Goal: Task Accomplishment & Management: Complete application form

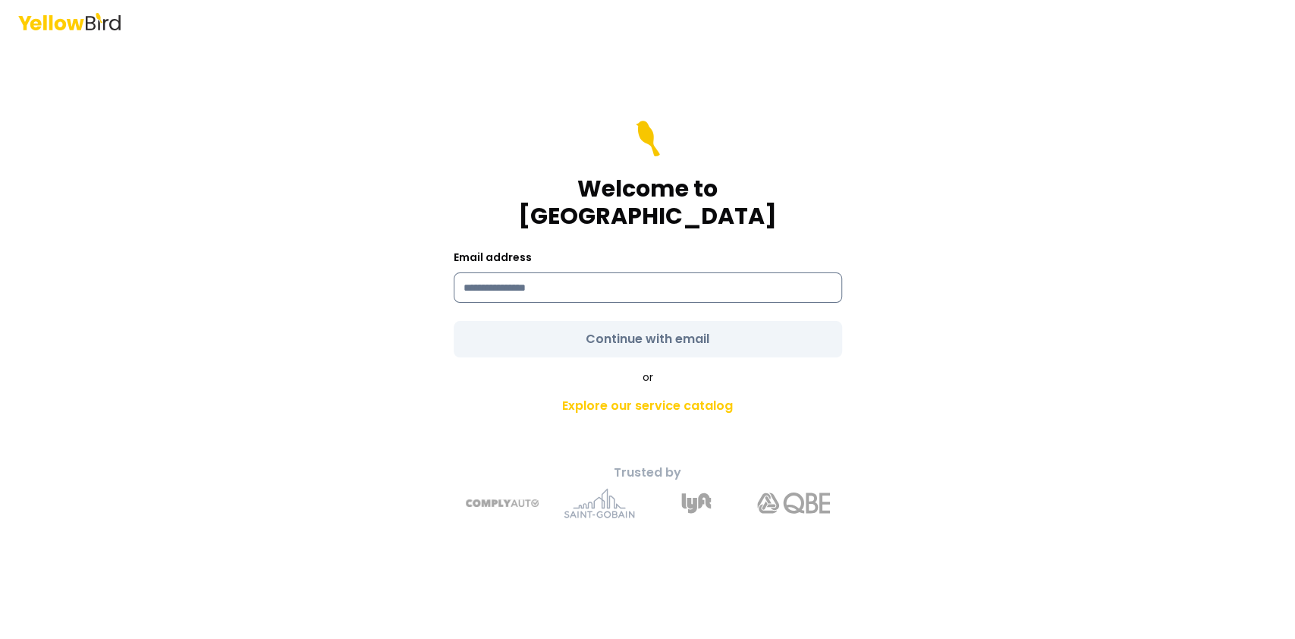
click at [577, 276] on input at bounding box center [648, 287] width 389 height 30
type input "**********"
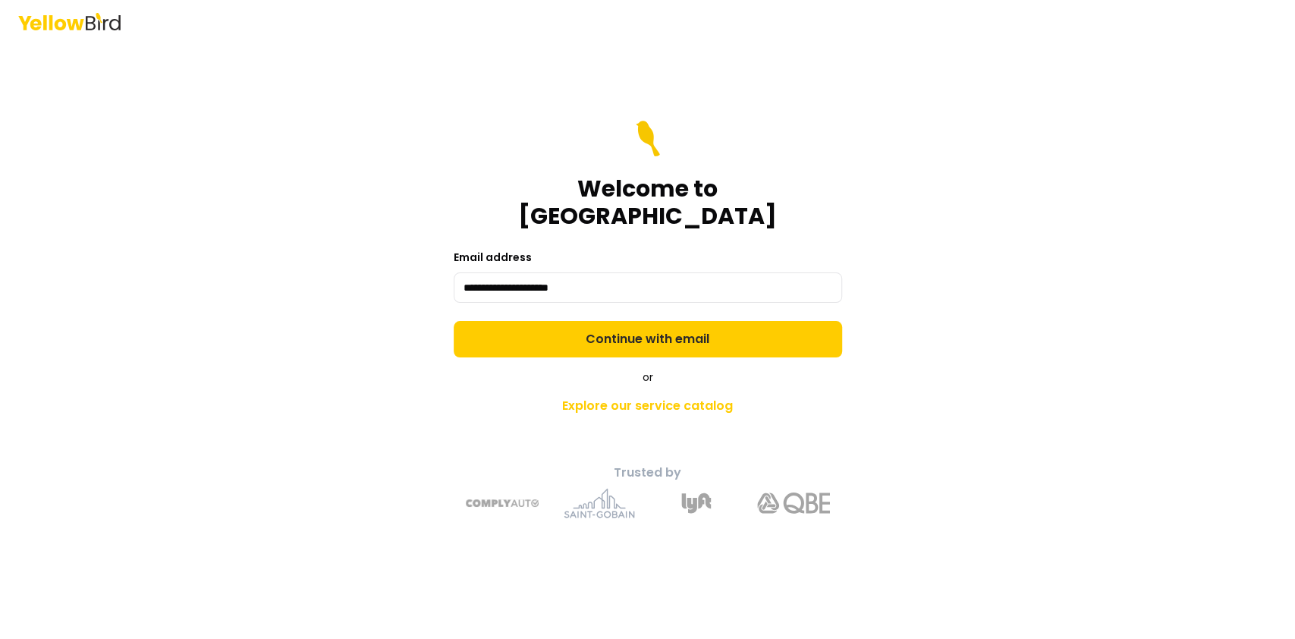
click at [632, 329] on form "**********" at bounding box center [648, 239] width 389 height 237
click at [632, 329] on button "Continue with email" at bounding box center [648, 339] width 389 height 36
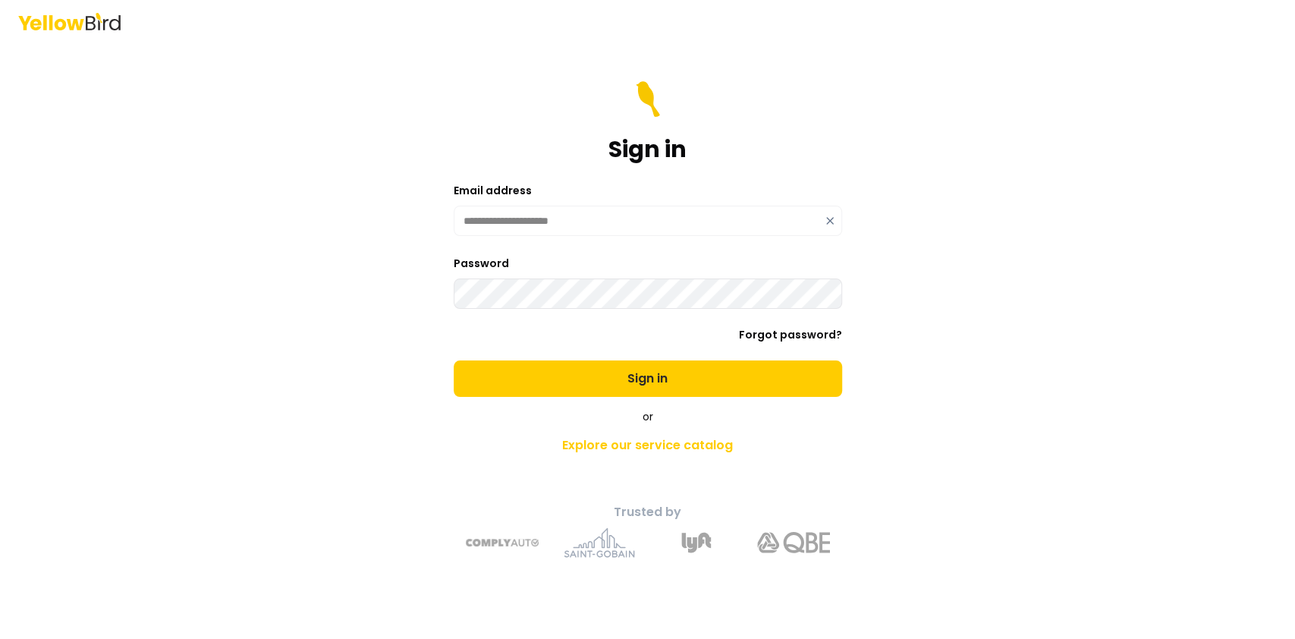
click at [454, 360] on button "Sign in" at bounding box center [648, 378] width 389 height 36
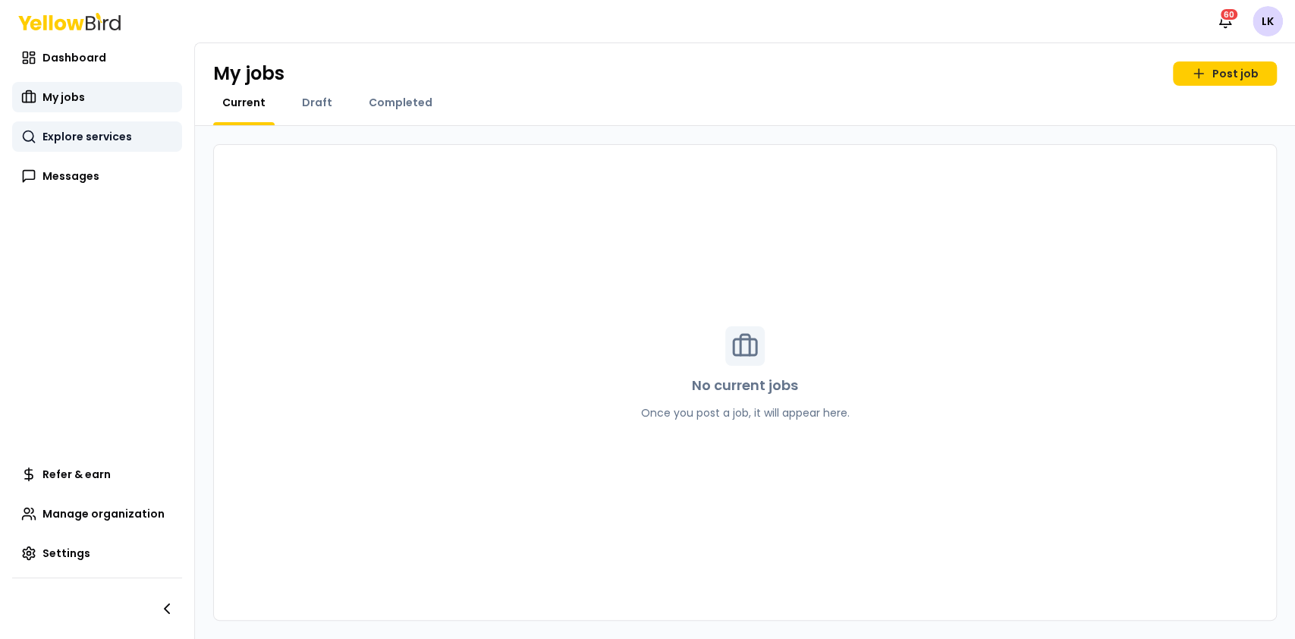
click at [120, 137] on span "Explore services" at bounding box center [87, 136] width 90 height 15
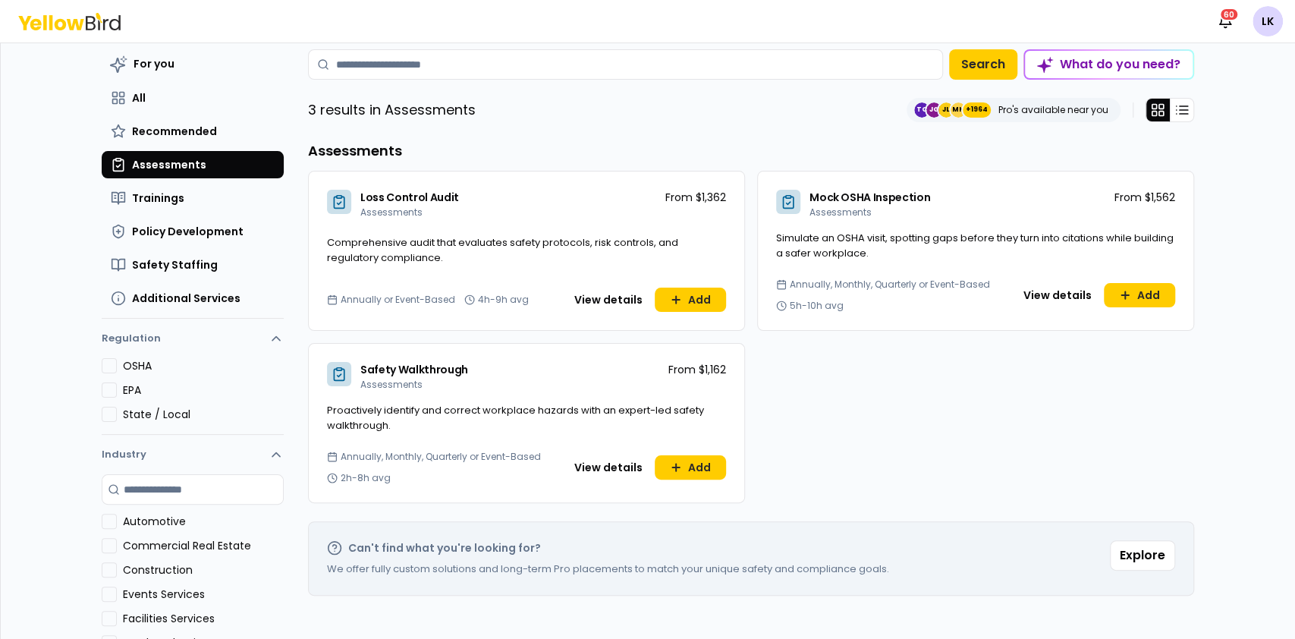
scroll to position [52, 0]
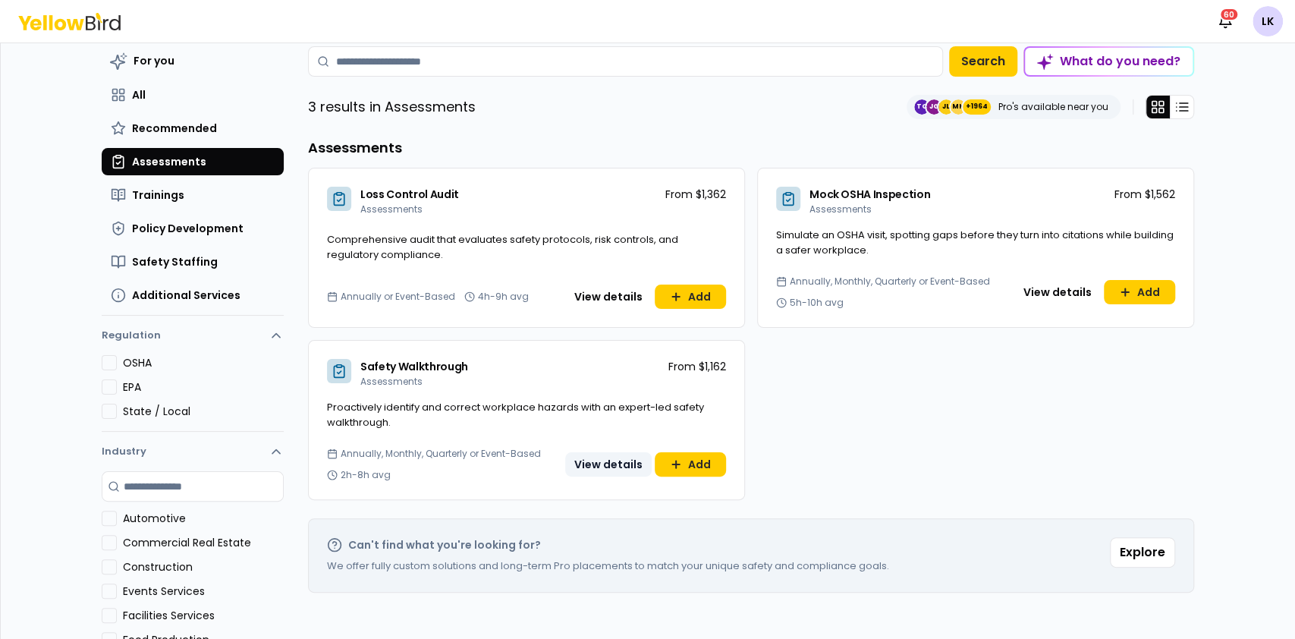
click at [618, 464] on button "View details" at bounding box center [608, 464] width 87 height 24
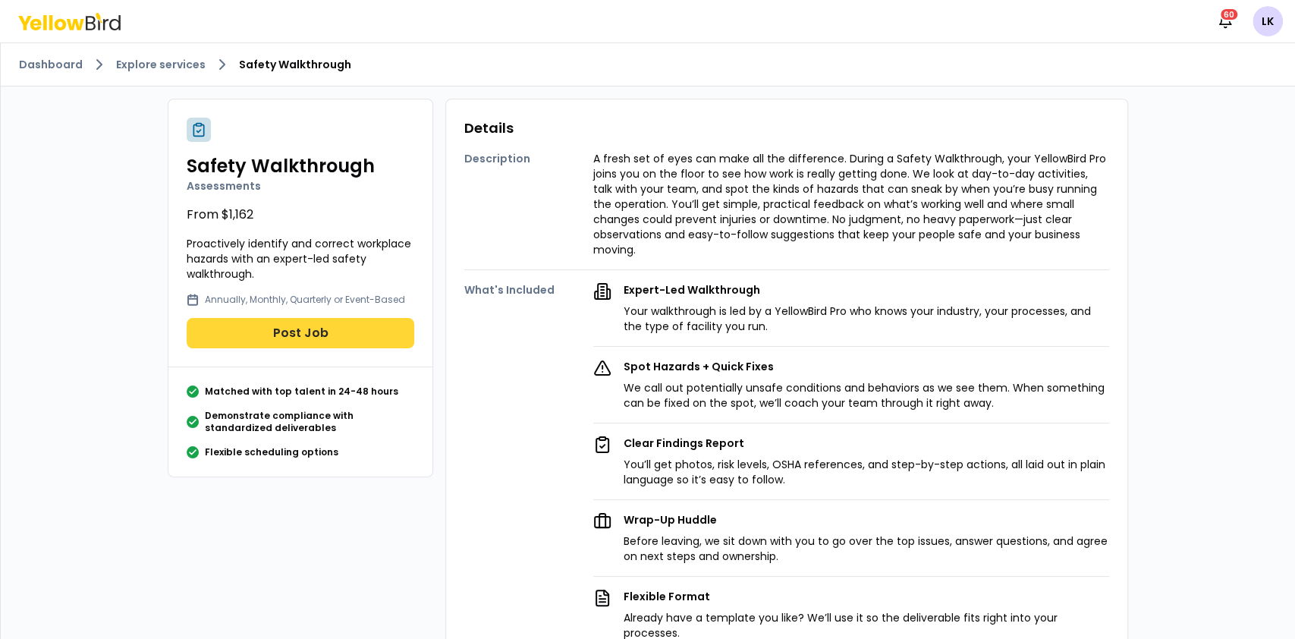
click at [297, 329] on button "Post Job" at bounding box center [301, 333] width 228 height 30
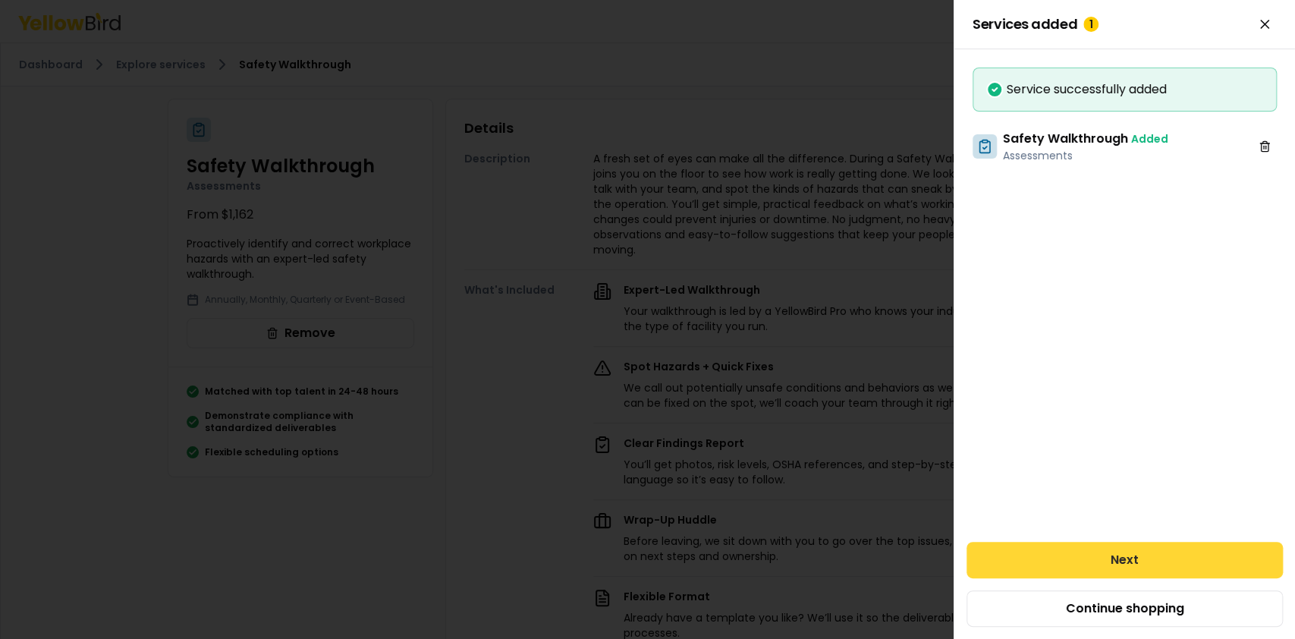
click at [1086, 558] on button "Next" at bounding box center [1125, 560] width 316 height 36
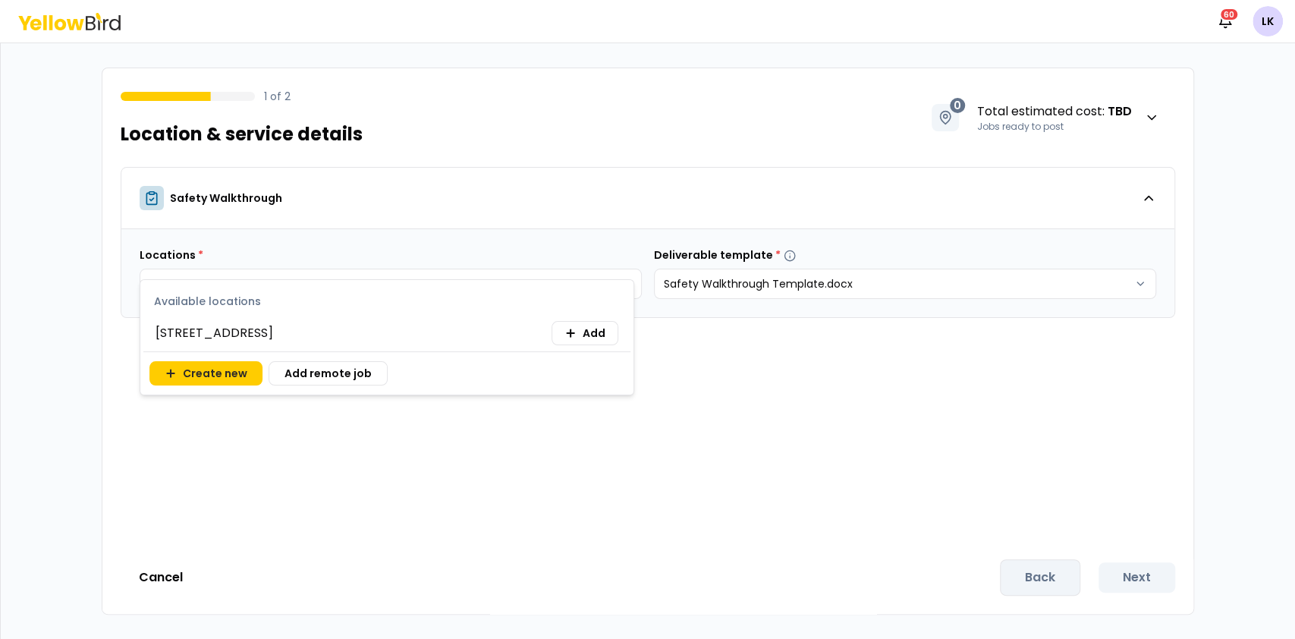
click at [623, 282] on body "Notifications 60 LK 1 of 2 Location & service details 0 Total estimated cost : …" at bounding box center [647, 319] width 1295 height 639
click at [582, 331] on button "Add" at bounding box center [585, 333] width 67 height 24
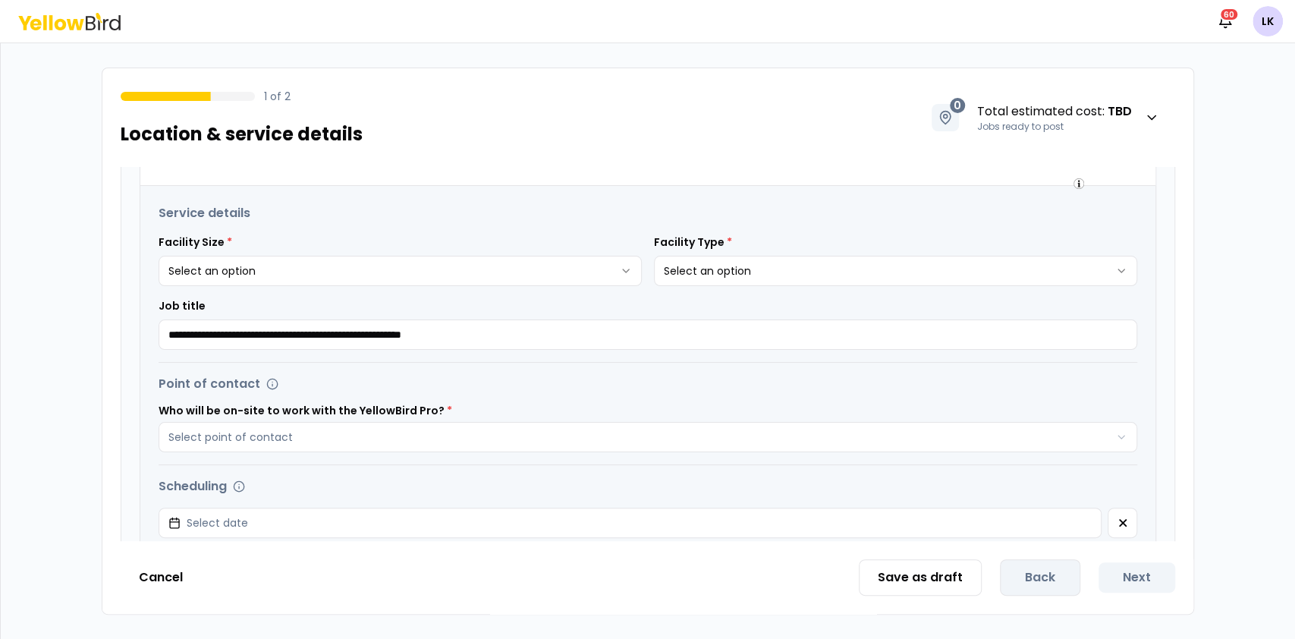
scroll to position [311, 0]
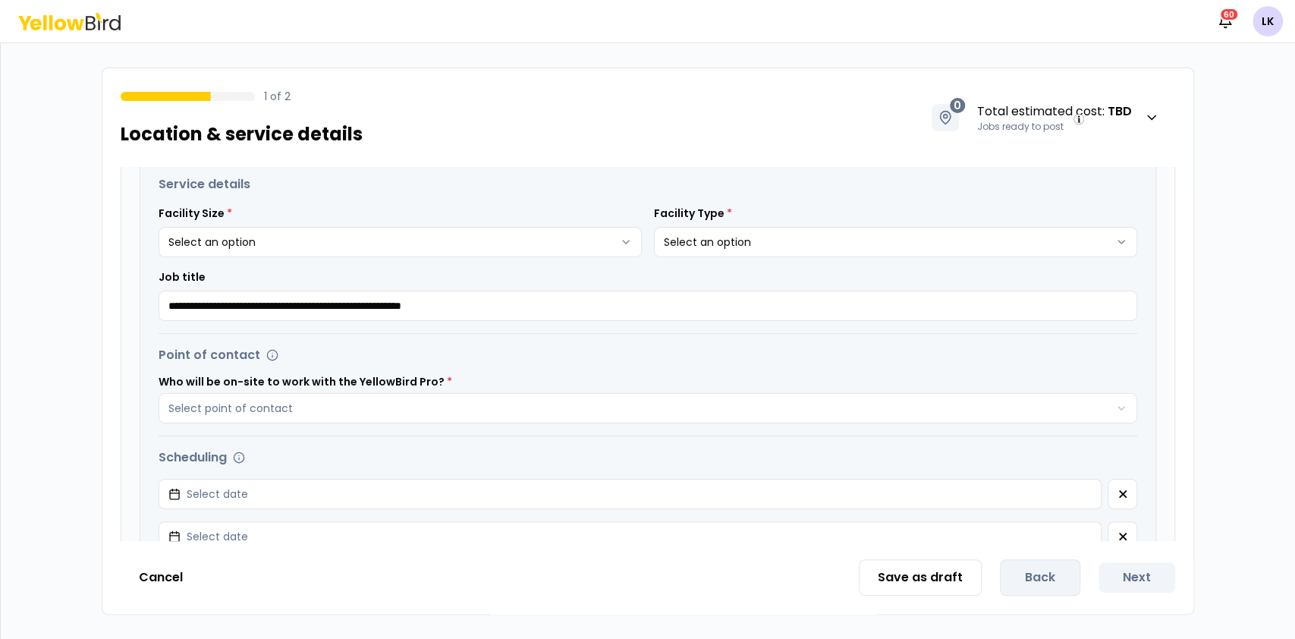
click at [615, 236] on html "**********" at bounding box center [647, 319] width 1295 height 639
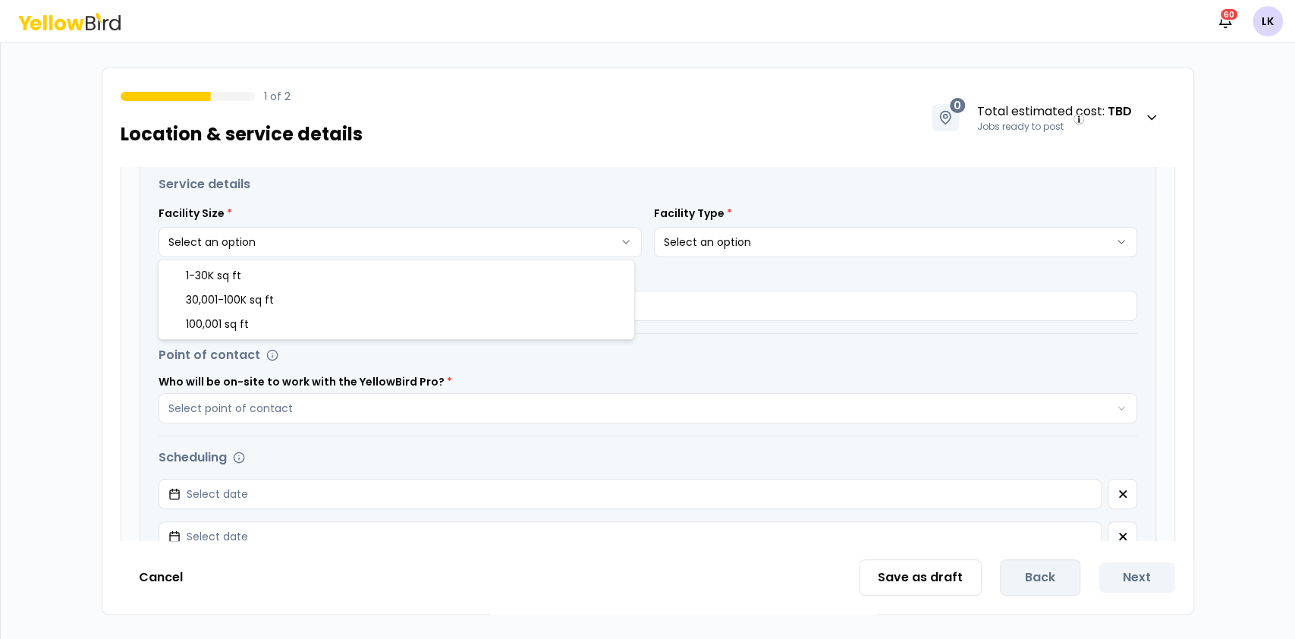
select select "*"
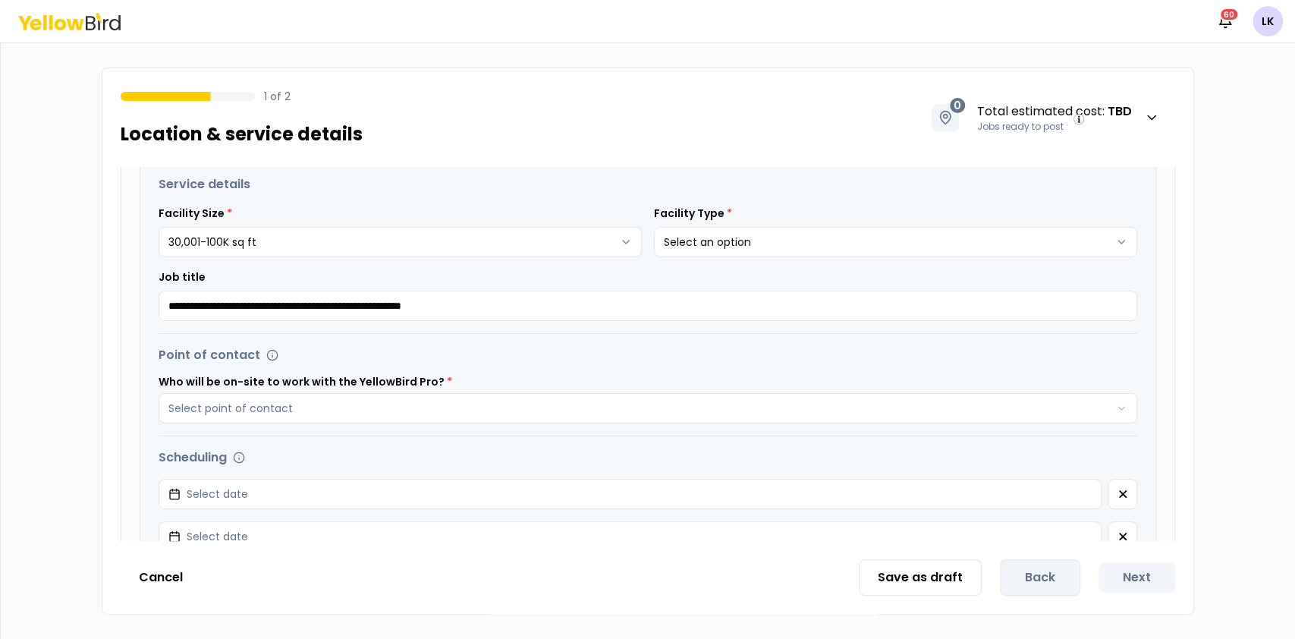
click at [828, 225] on div "**********" at bounding box center [895, 232] width 483 height 52
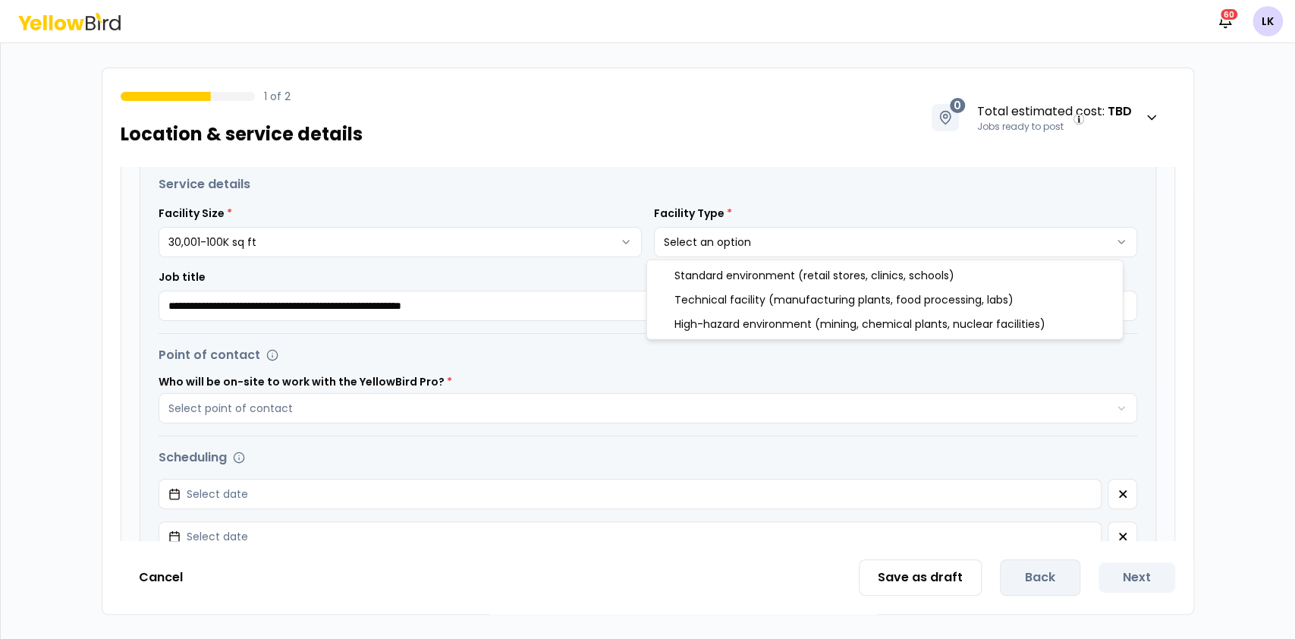
click at [826, 240] on html "**********" at bounding box center [647, 319] width 1295 height 639
select select "*"
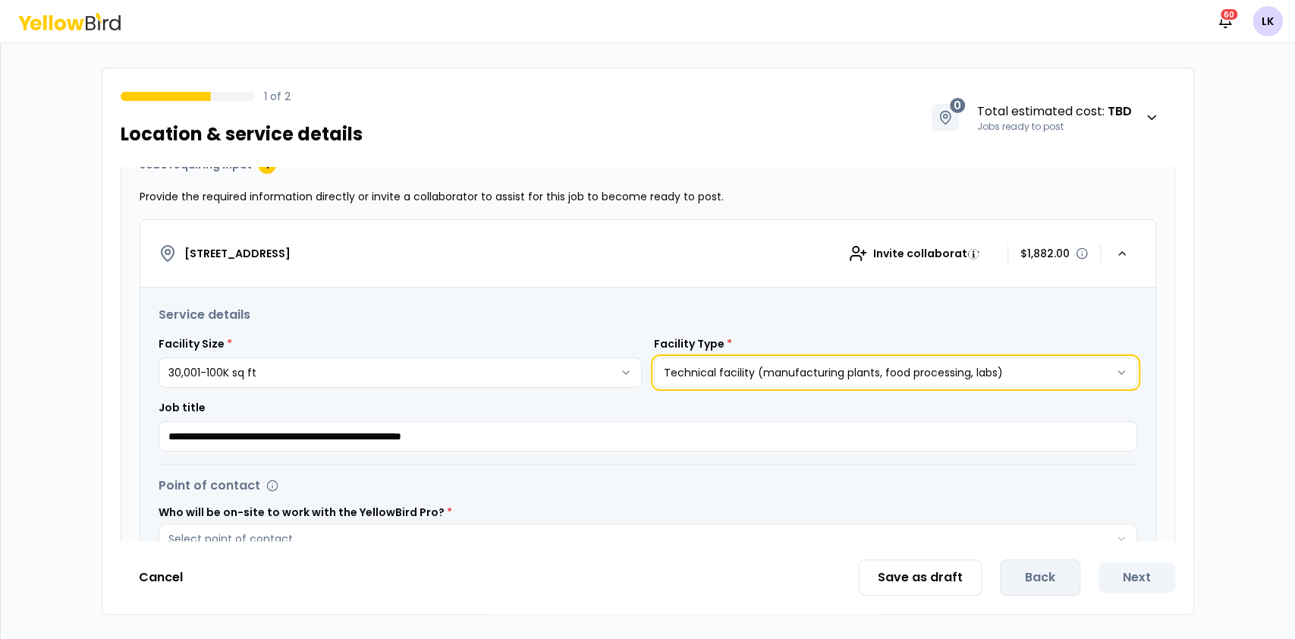
scroll to position [176, 0]
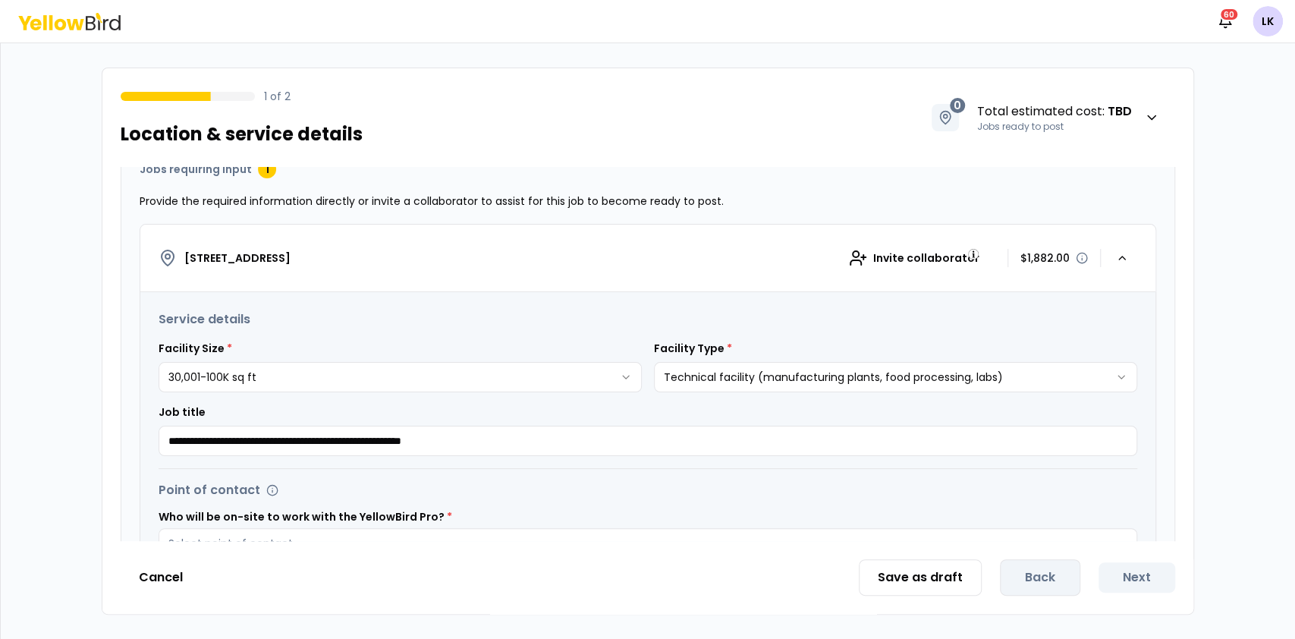
drag, startPoint x: 1055, startPoint y: 258, endPoint x: 1007, endPoint y: 257, distance: 47.8
click at [1021, 257] on div "$1,882.00" at bounding box center [1055, 257] width 68 height 15
drag, startPoint x: 1062, startPoint y: 271, endPoint x: 1015, endPoint y: 277, distance: 47.4
click at [1015, 277] on button "[STREET_ADDRESS] collaborator $1,882.00" at bounding box center [647, 259] width 1015 height 68
drag, startPoint x: 1056, startPoint y: 259, endPoint x: 974, endPoint y: 278, distance: 84.1
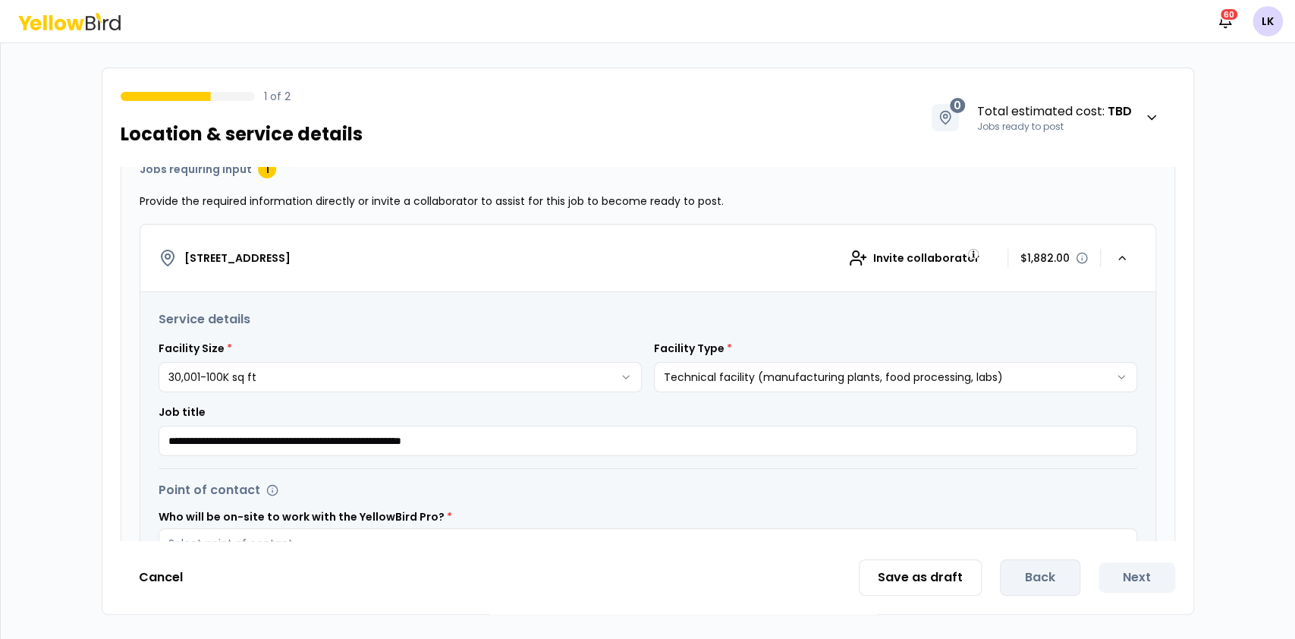
click at [974, 278] on button "[STREET_ADDRESS] collaborator $1,882.00" at bounding box center [647, 259] width 1015 height 68
click at [176, 582] on button "Cancel" at bounding box center [161, 577] width 80 height 30
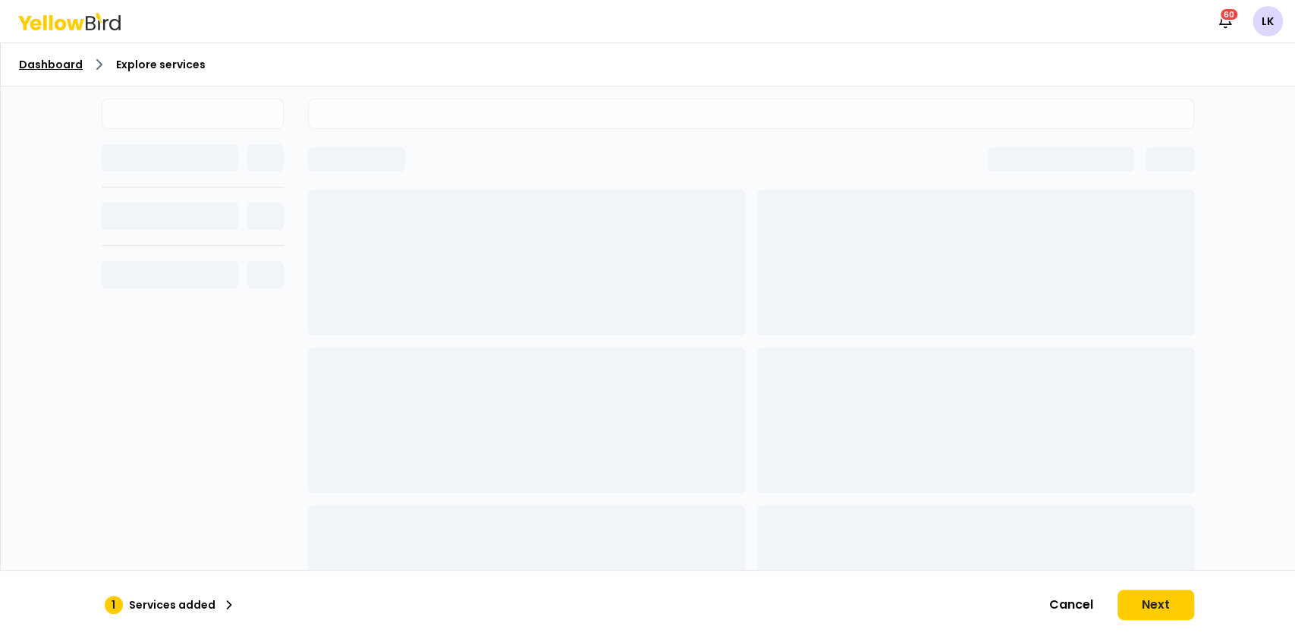
click at [53, 64] on link "Dashboard" at bounding box center [51, 64] width 64 height 15
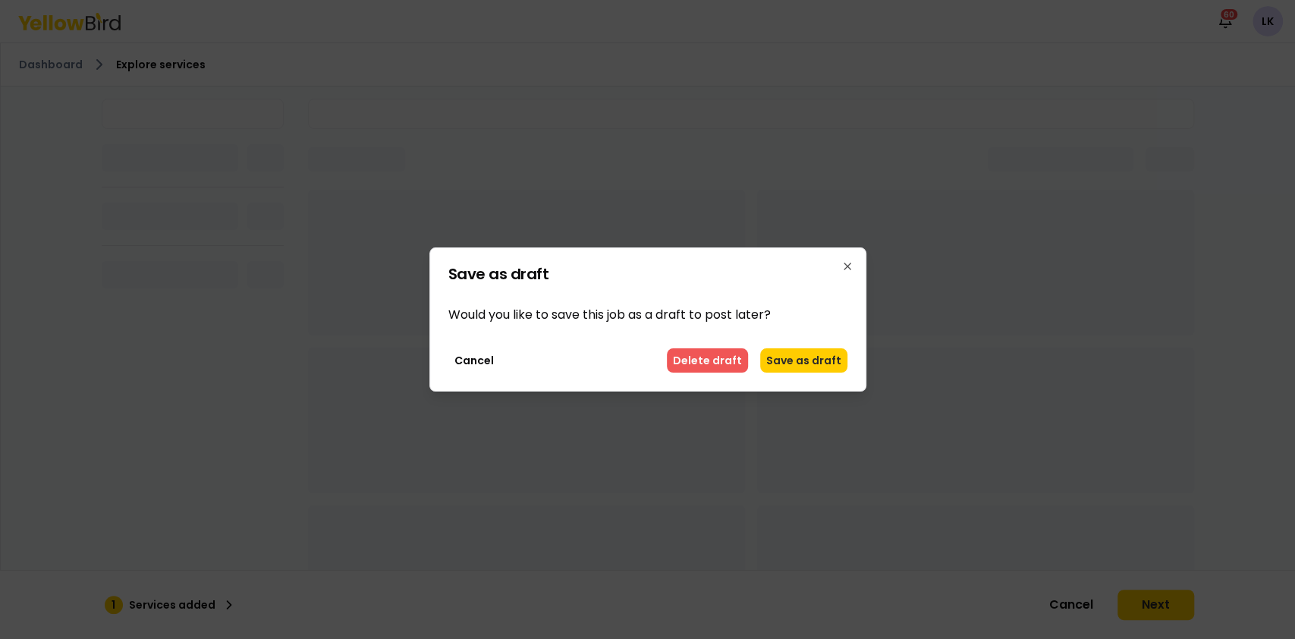
click at [735, 371] on button "Delete draft" at bounding box center [707, 360] width 81 height 24
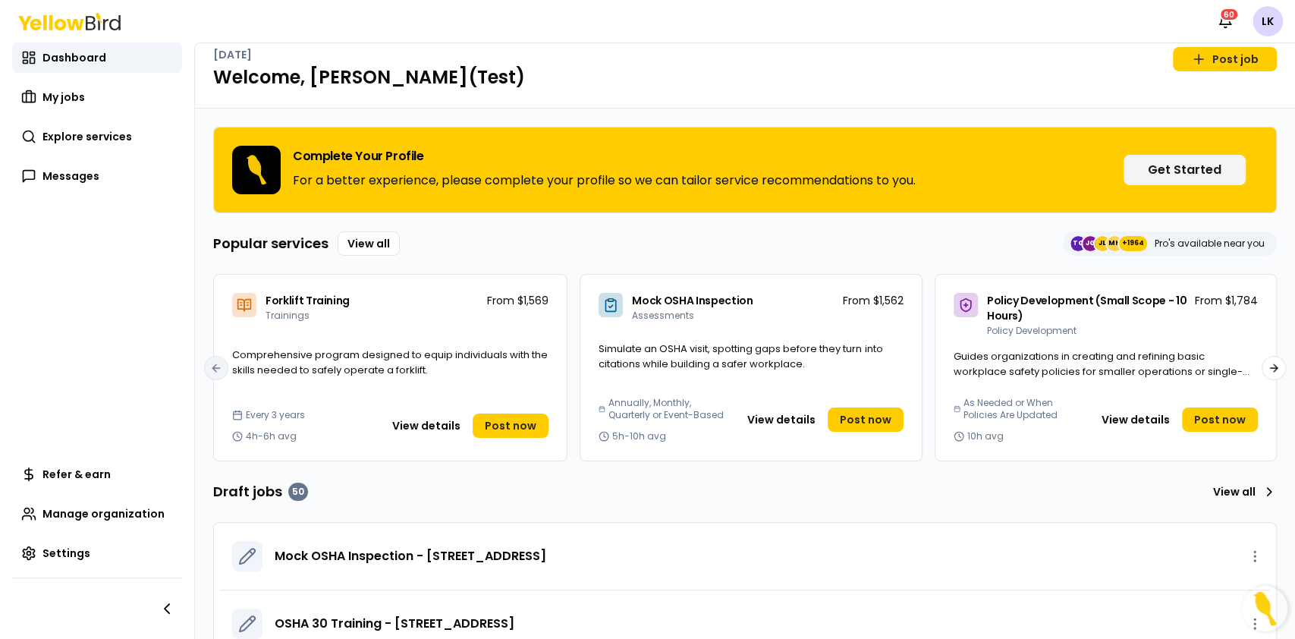
scroll to position [13, 0]
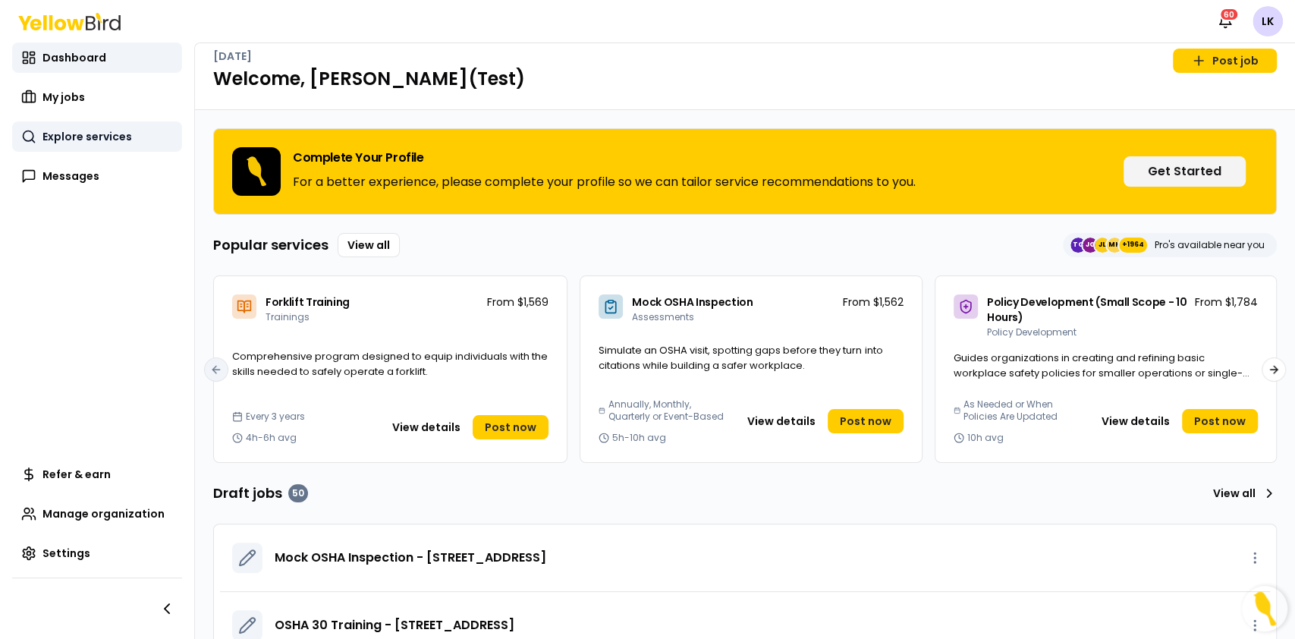
click at [121, 146] on link "Explore services" at bounding box center [97, 136] width 170 height 30
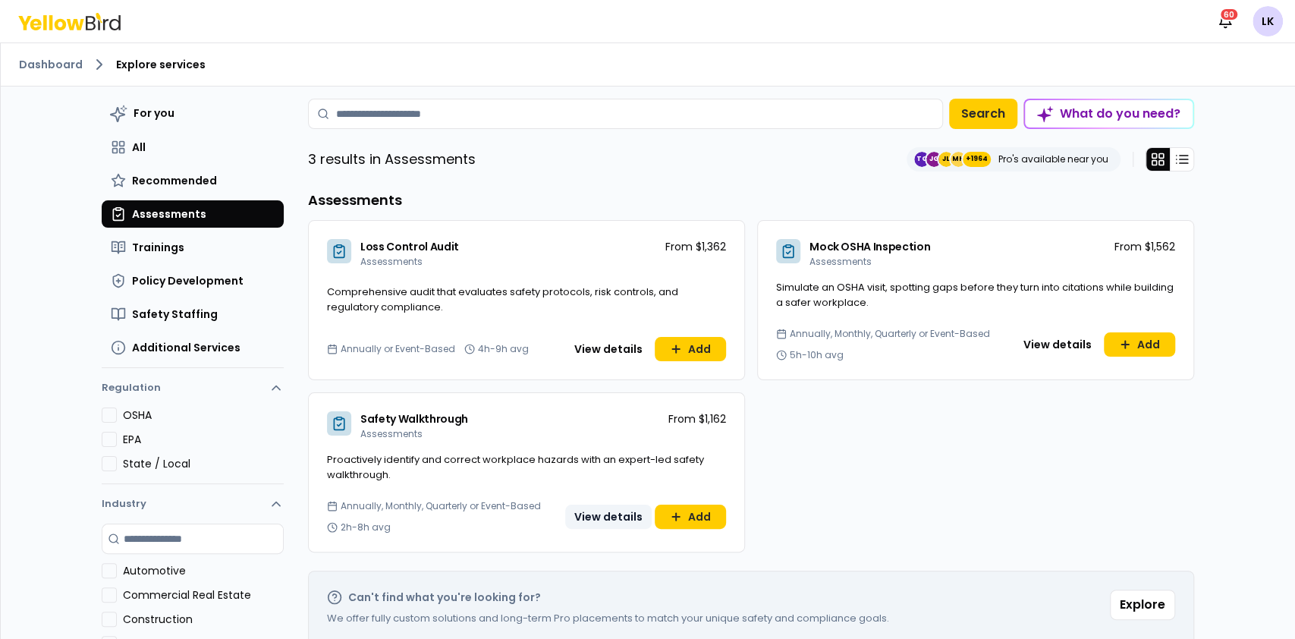
click at [595, 519] on button "View details" at bounding box center [608, 517] width 87 height 24
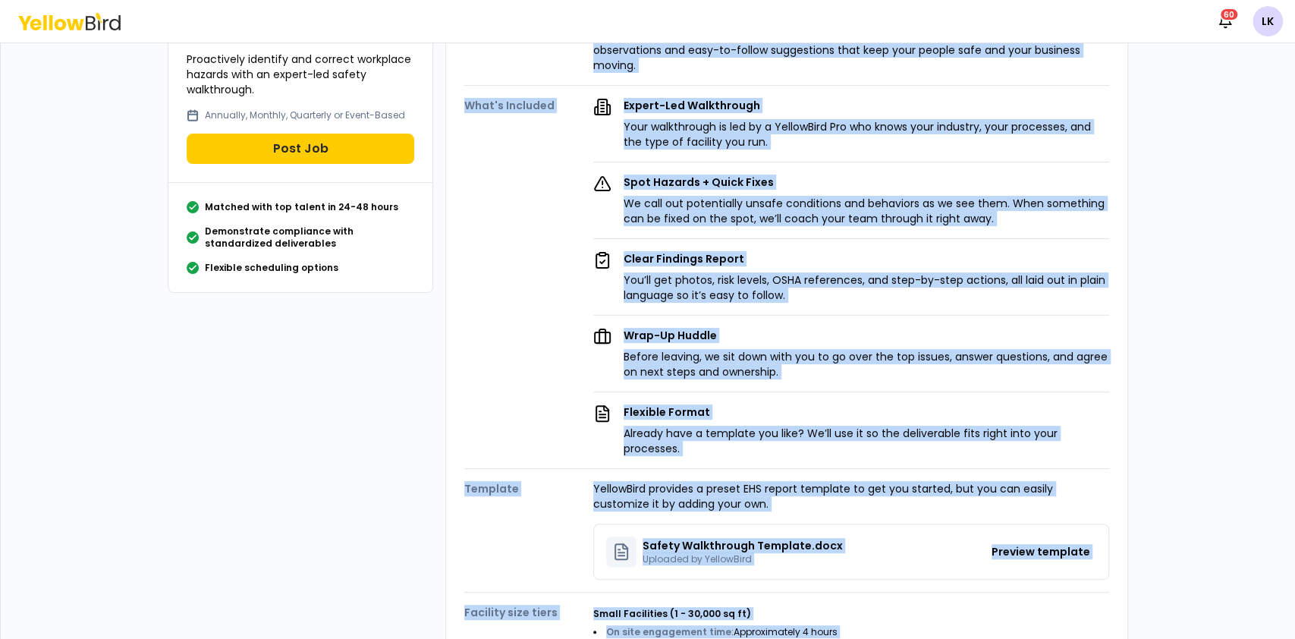
scroll to position [329, 0]
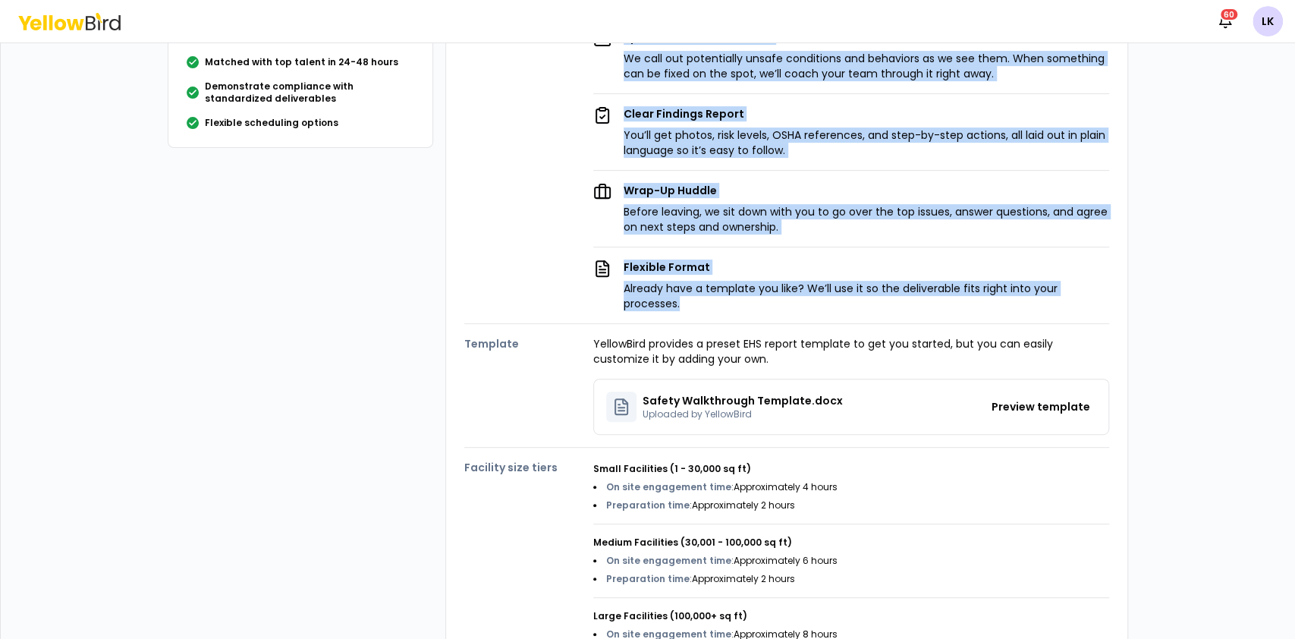
drag, startPoint x: 574, startPoint y: 156, endPoint x: 1083, endPoint y: 285, distance: 525.4
click at [1083, 285] on div "Description A fresh set of eyes can make all the difference. During a Safety Wa…" at bounding box center [786, 234] width 645 height 849
copy div "L ipsum dol si amet con adip eli sed doeiusmodt. Incidi u Labore Etdoloremag, a…"
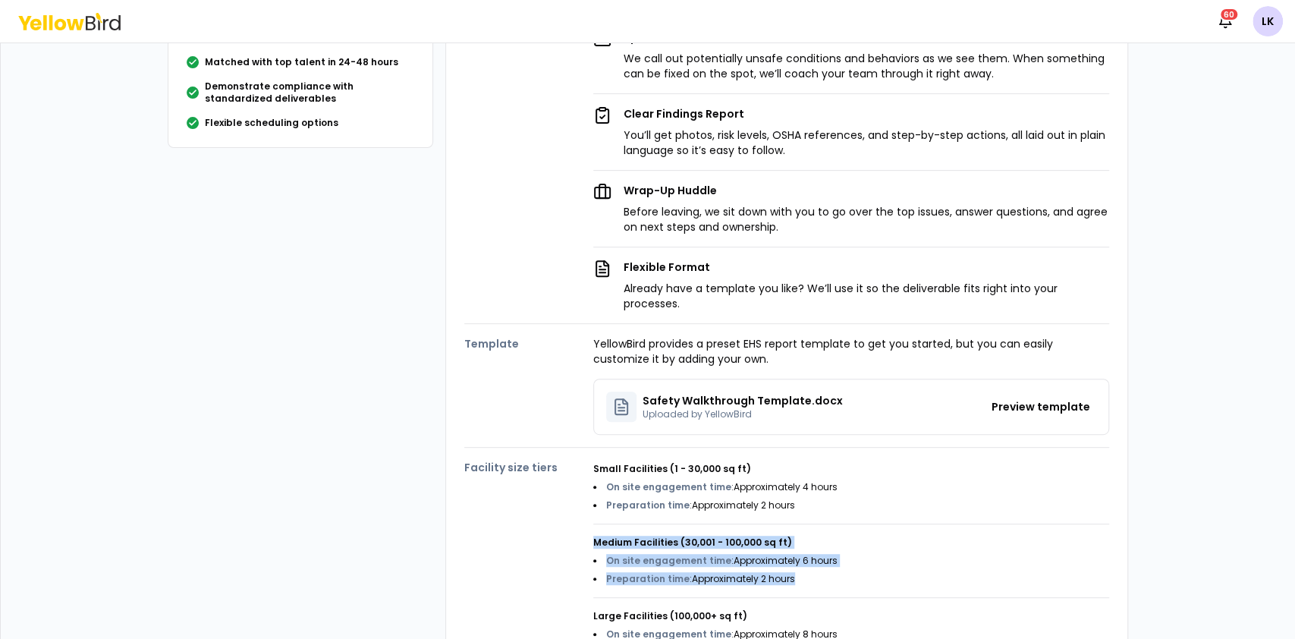
drag, startPoint x: 789, startPoint y: 559, endPoint x: 543, endPoint y: 524, distance: 249.1
click at [543, 524] on div "Facility size tiers Small Facilities (1 - 30,000 sq ft) On site engagement time…" at bounding box center [786, 553] width 645 height 211
click at [635, 536] on h4 "Medium Facilities (30,001 - 100,000 sq ft)" at bounding box center [851, 542] width 516 height 12
drag, startPoint x: 789, startPoint y: 562, endPoint x: 577, endPoint y: 521, distance: 215.6
click at [577, 521] on div "Facility size tiers Small Facilities (1 - 30,000 sq ft) On site engagement time…" at bounding box center [786, 553] width 645 height 211
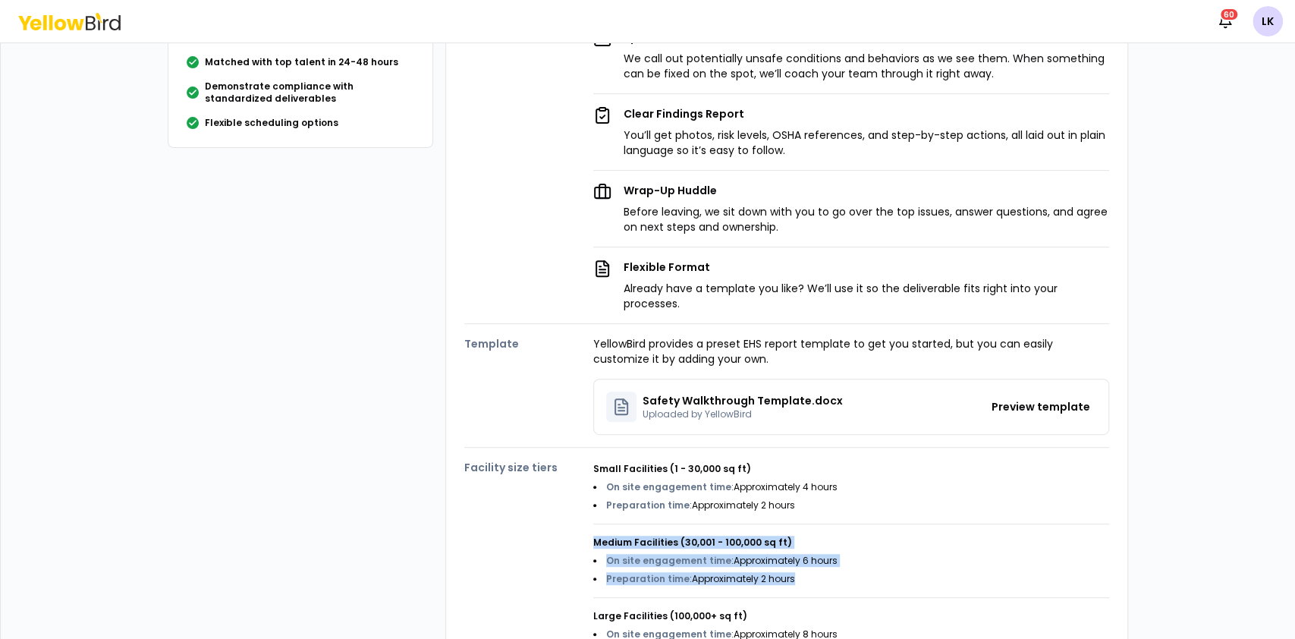
copy div "Medium Facilities (30,001 - 100,000 sq ft) On site engagement time : Approximat…"
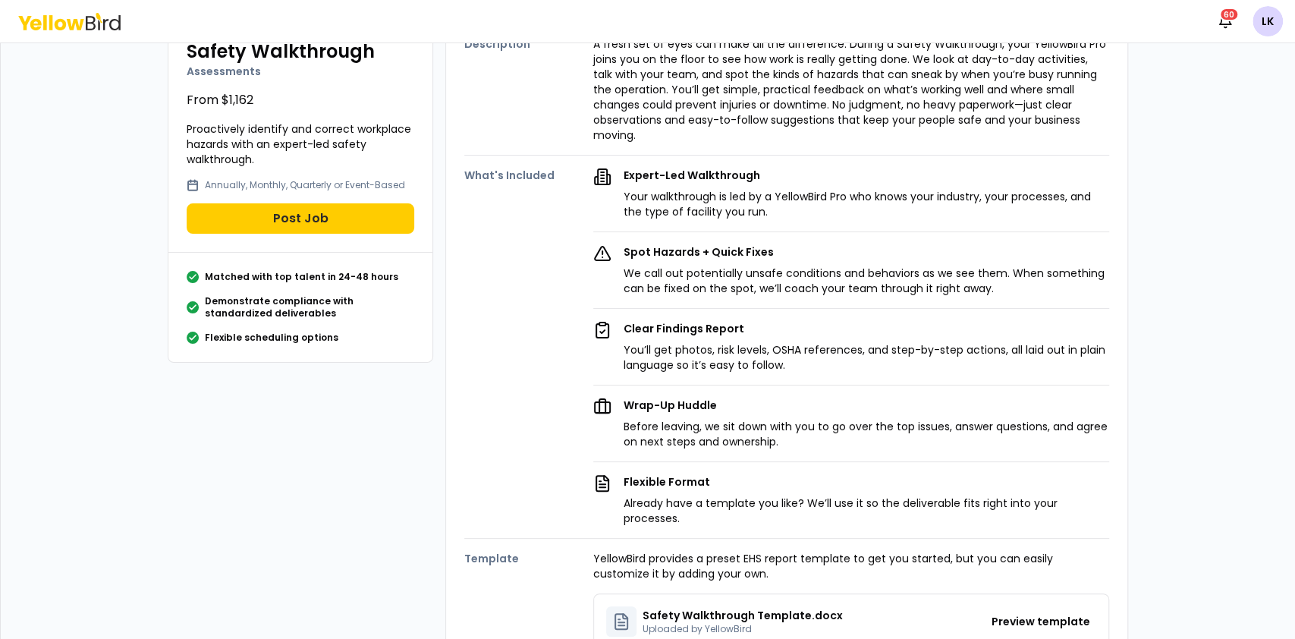
scroll to position [0, 0]
